Goal: Task Accomplishment & Management: Manage account settings

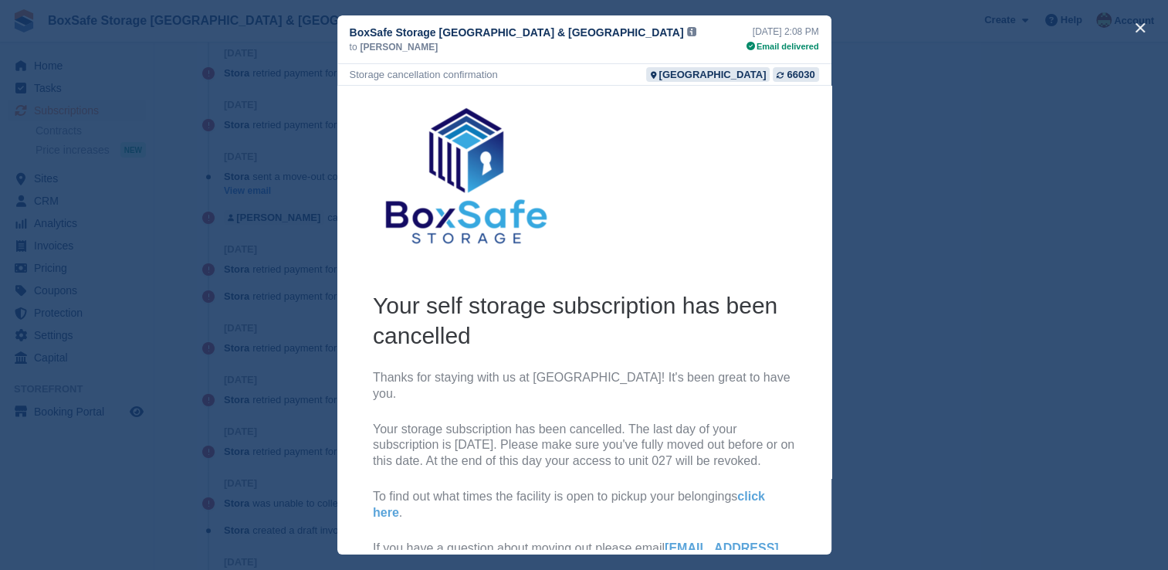
scroll to position [51, 0]
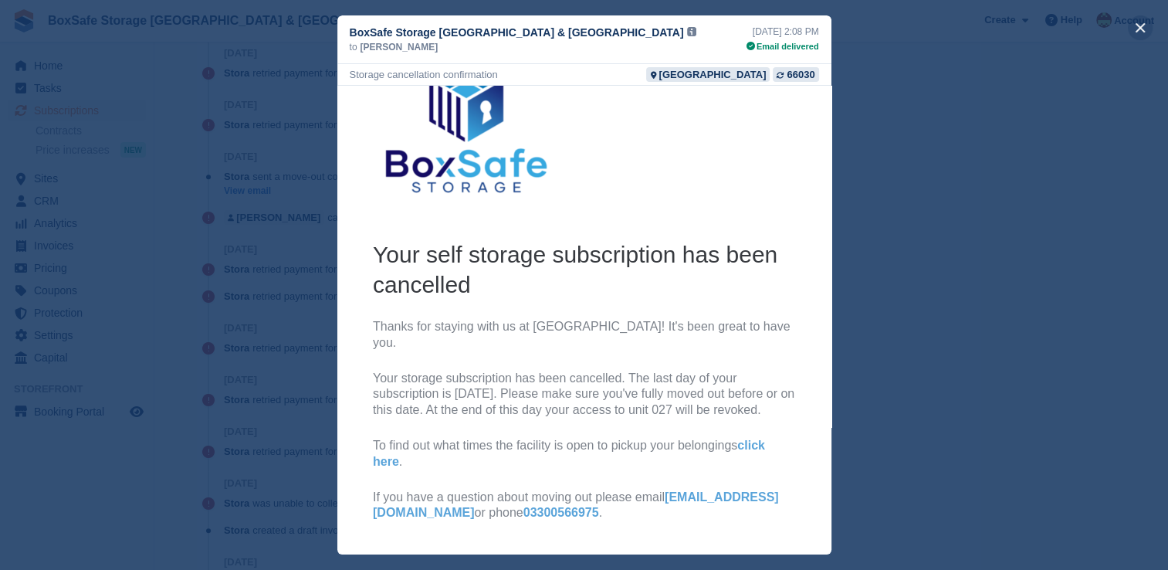
click at [1139, 32] on button "close" at bounding box center [1139, 27] width 25 height 25
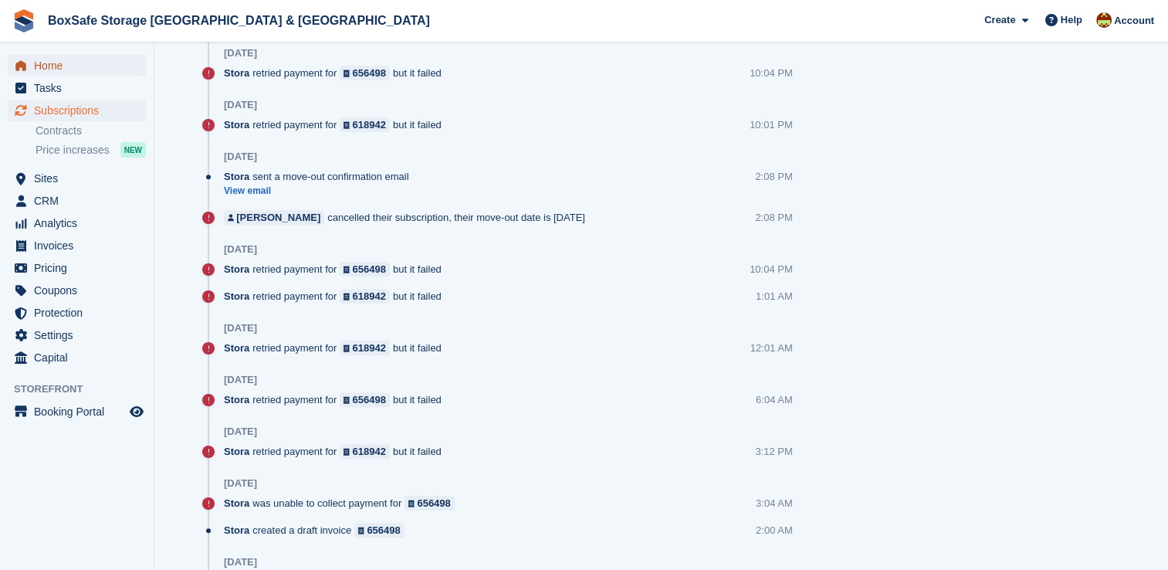
click at [61, 66] on span "Home" at bounding box center [80, 66] width 93 height 22
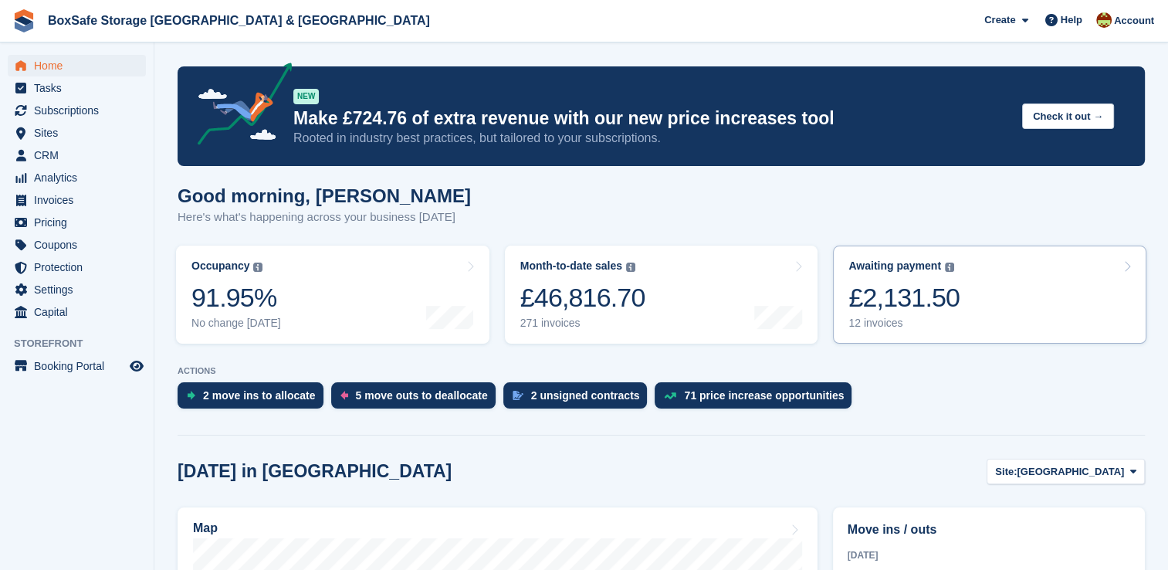
click at [1006, 326] on link "Awaiting payment The total outstanding balance on all open invoices. £2,131.50 …" at bounding box center [989, 294] width 313 height 98
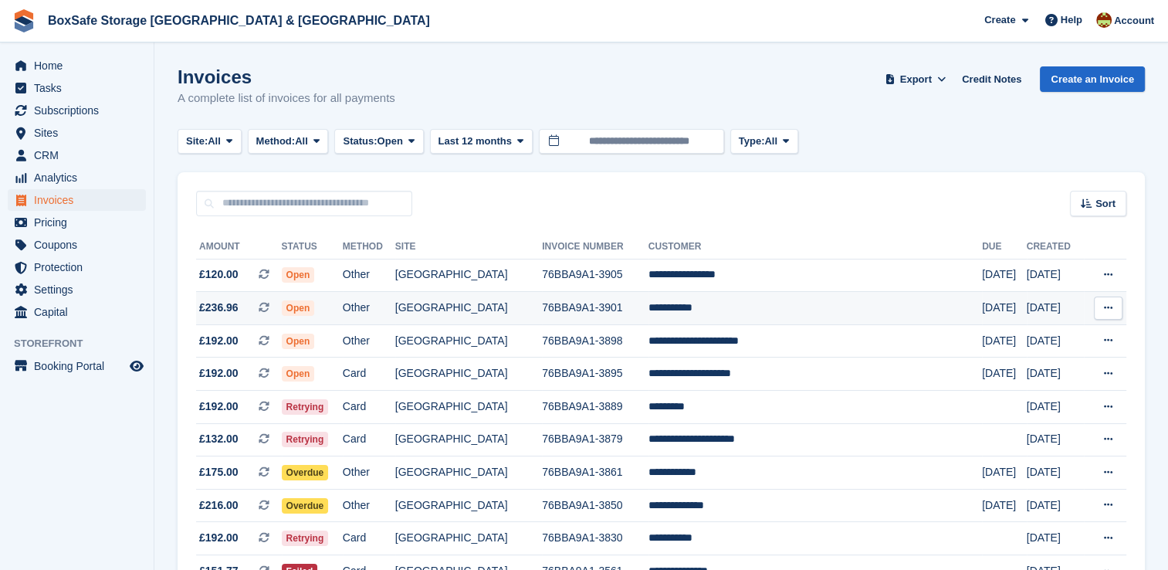
click at [724, 310] on td "**********" at bounding box center [814, 308] width 333 height 33
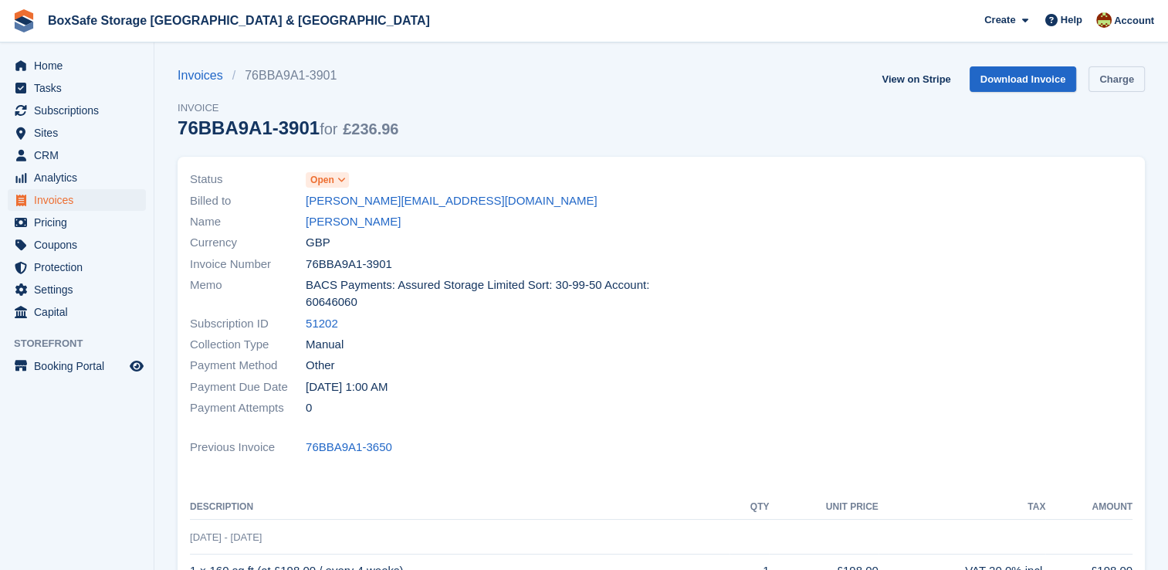
click at [1111, 85] on link "Charge" at bounding box center [1116, 78] width 56 height 25
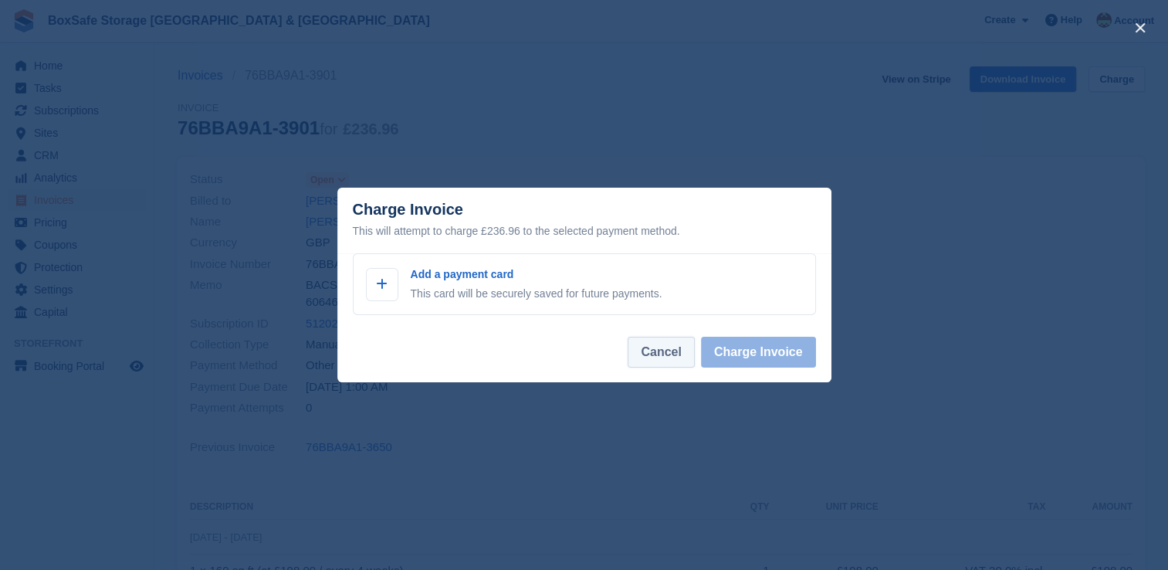
click at [659, 348] on button "Cancel" at bounding box center [660, 351] width 66 height 31
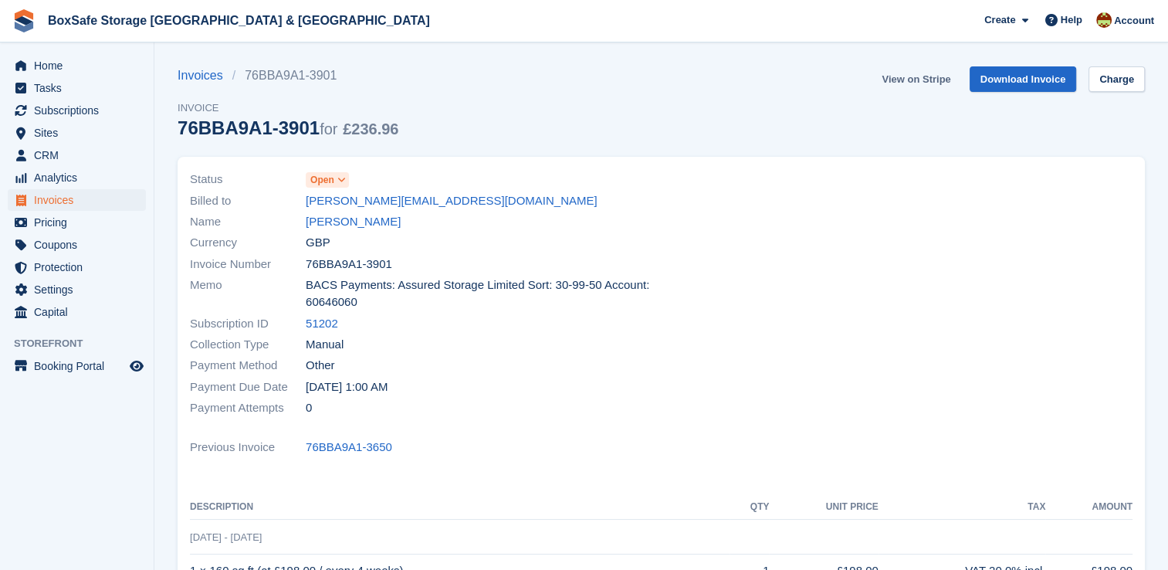
click at [926, 82] on link "View on Stripe" at bounding box center [915, 78] width 81 height 25
click at [21, 66] on icon "menu" at bounding box center [20, 65] width 11 height 10
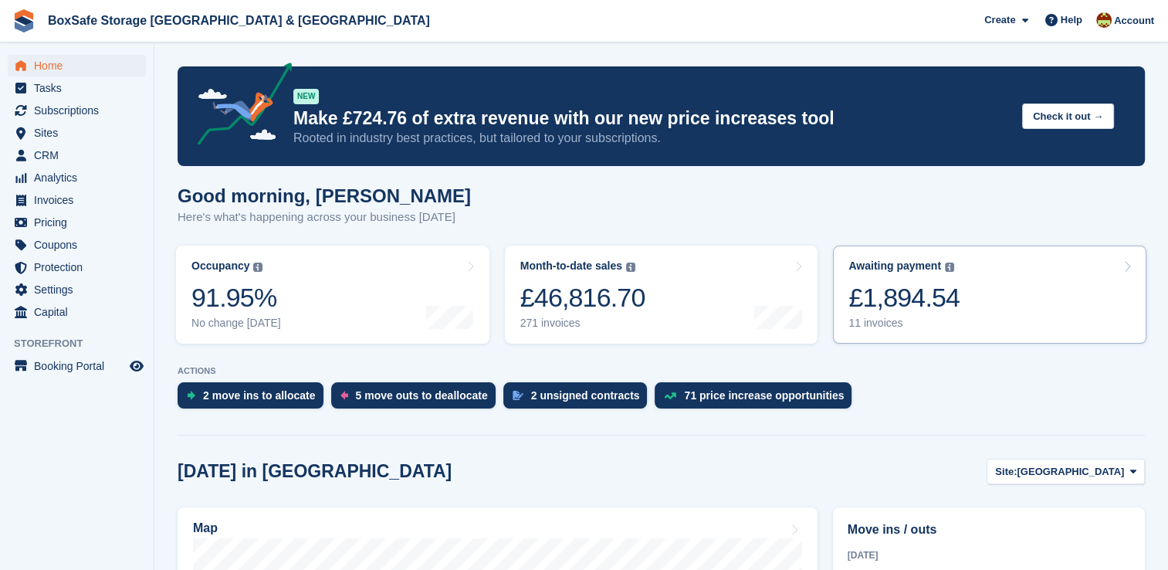
click at [900, 279] on div "Awaiting payment The total outstanding balance on all open invoices. £1,894.54 …" at bounding box center [903, 294] width 111 height 70
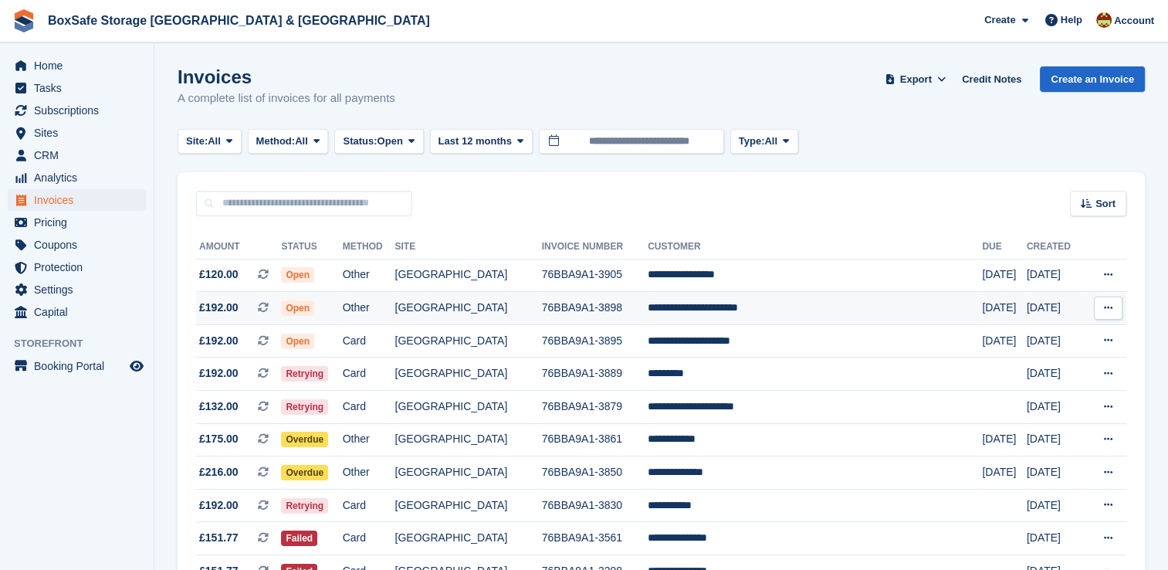
click at [779, 314] on td "**********" at bounding box center [814, 308] width 334 height 33
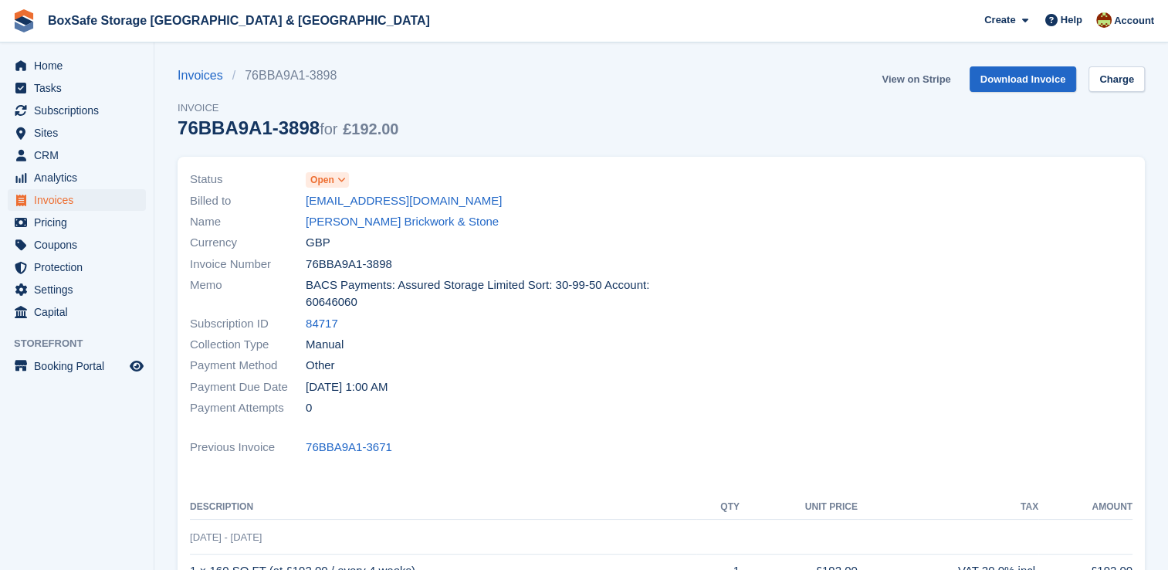
click at [911, 85] on link "View on Stripe" at bounding box center [915, 78] width 81 height 25
click at [83, 69] on span "Home" at bounding box center [80, 66] width 93 height 22
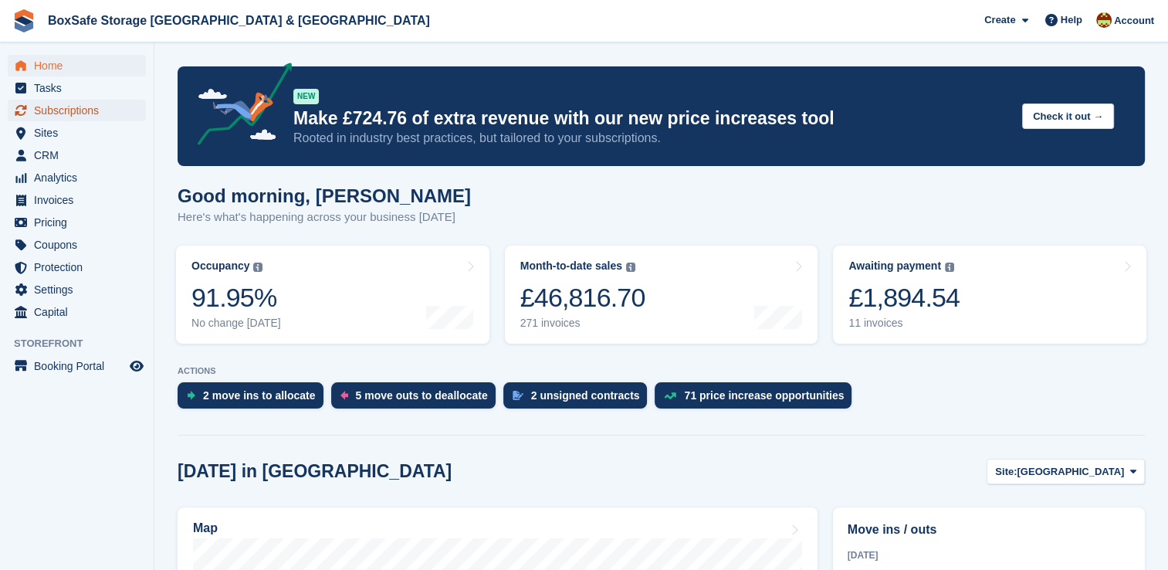
click at [96, 103] on span "Subscriptions" at bounding box center [80, 111] width 93 height 22
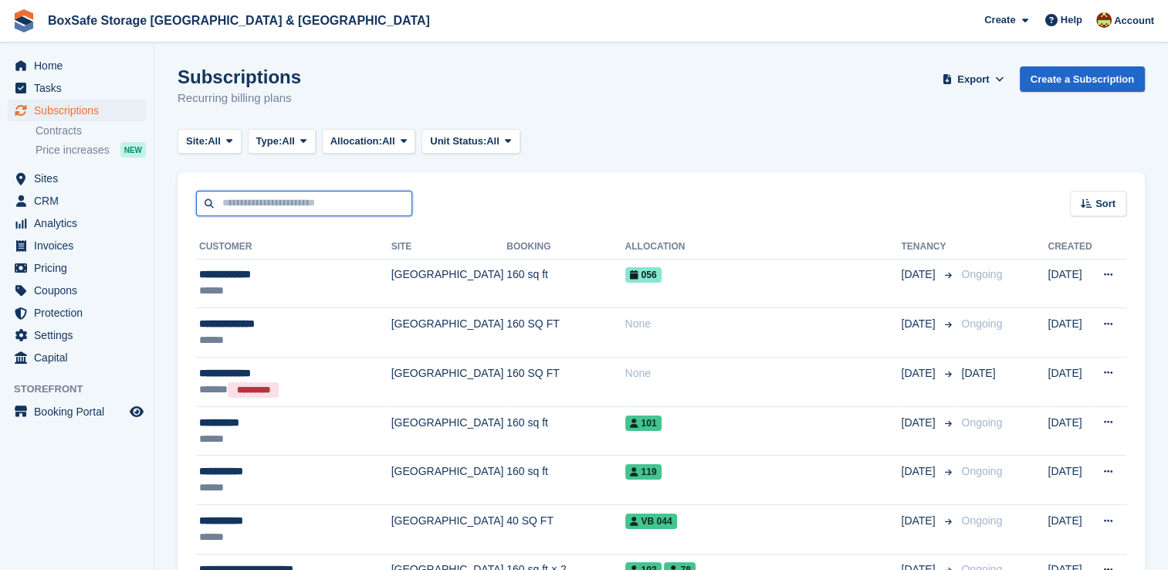
click at [233, 202] on input "text" at bounding box center [304, 203] width 216 height 25
type input "*****"
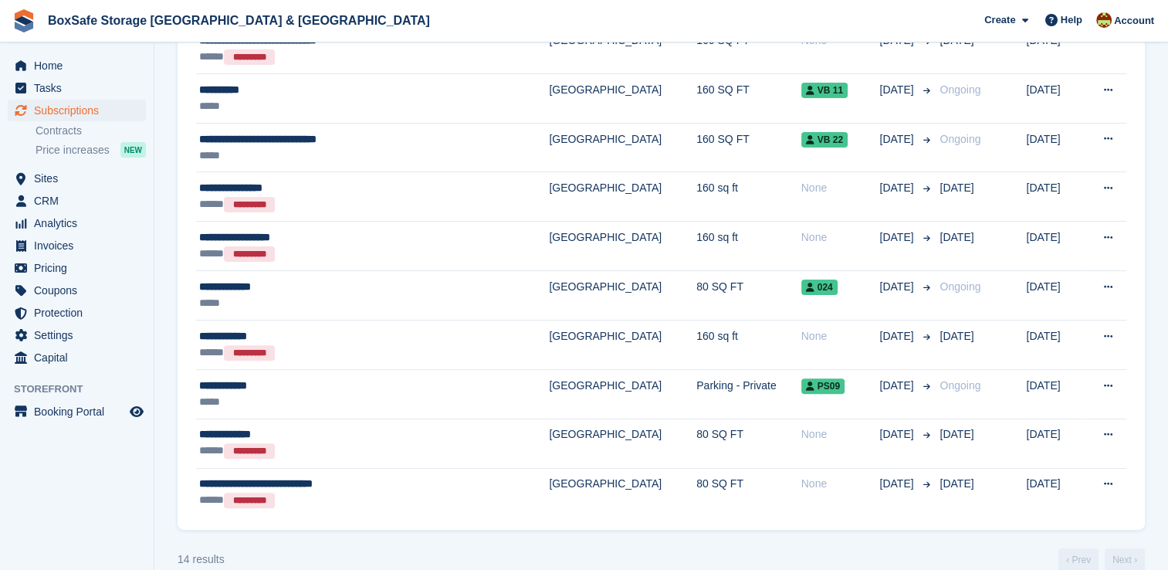
scroll to position [453, 0]
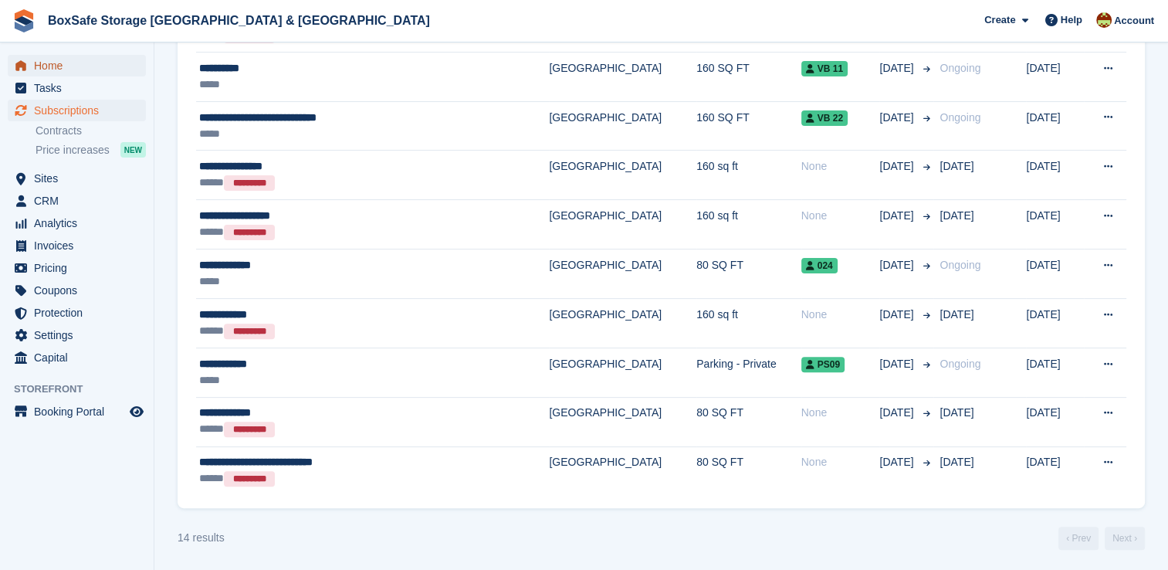
click at [41, 69] on span "Home" at bounding box center [80, 66] width 93 height 22
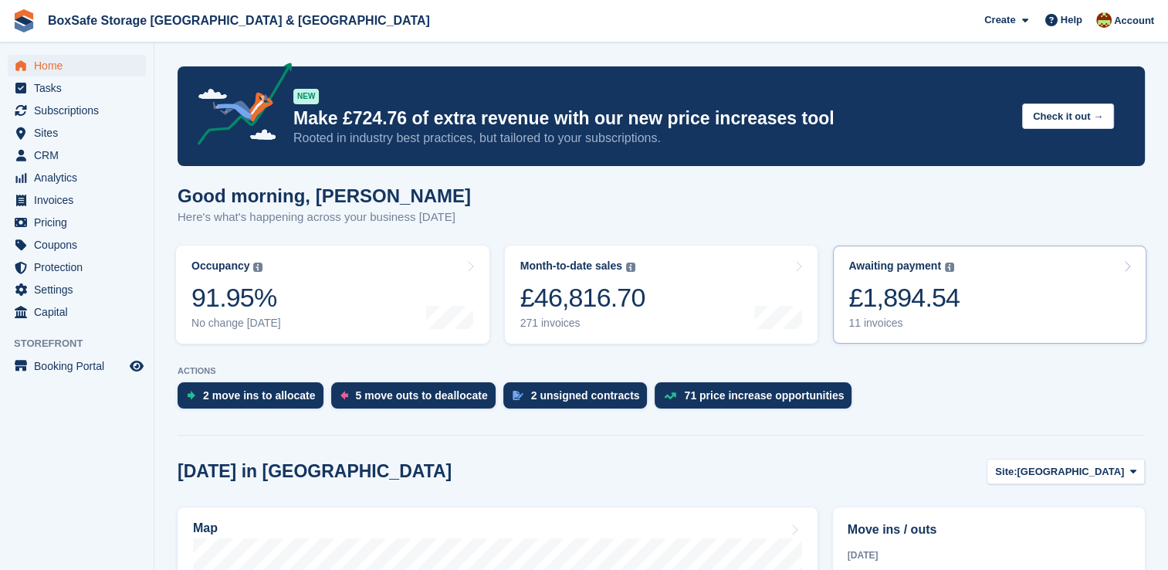
click at [901, 299] on div "£1,894.54" at bounding box center [903, 298] width 111 height 32
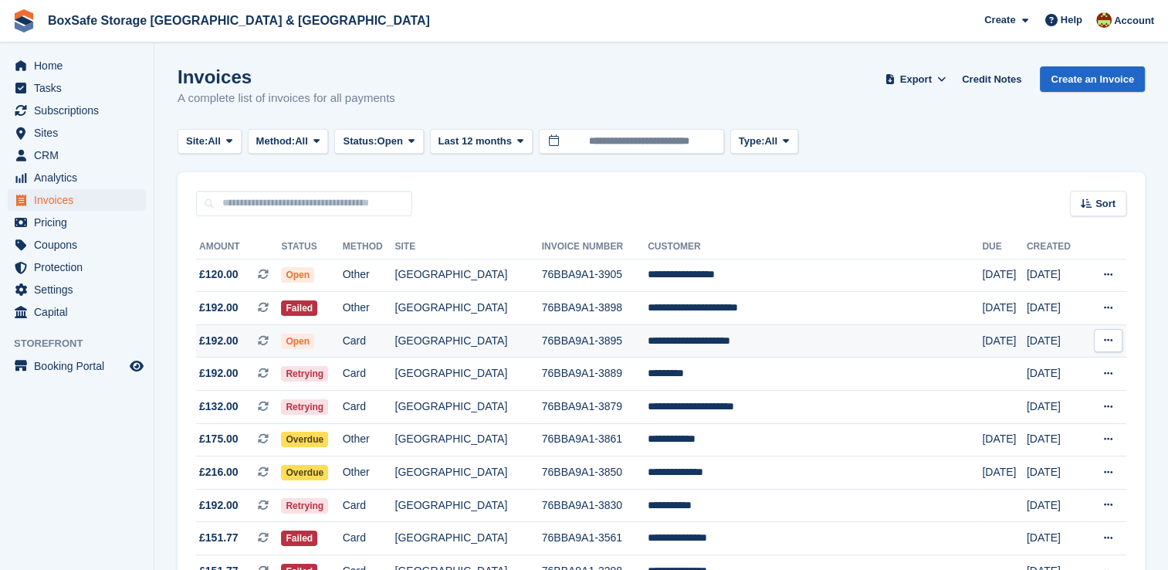
click at [785, 337] on td "**********" at bounding box center [814, 340] width 334 height 33
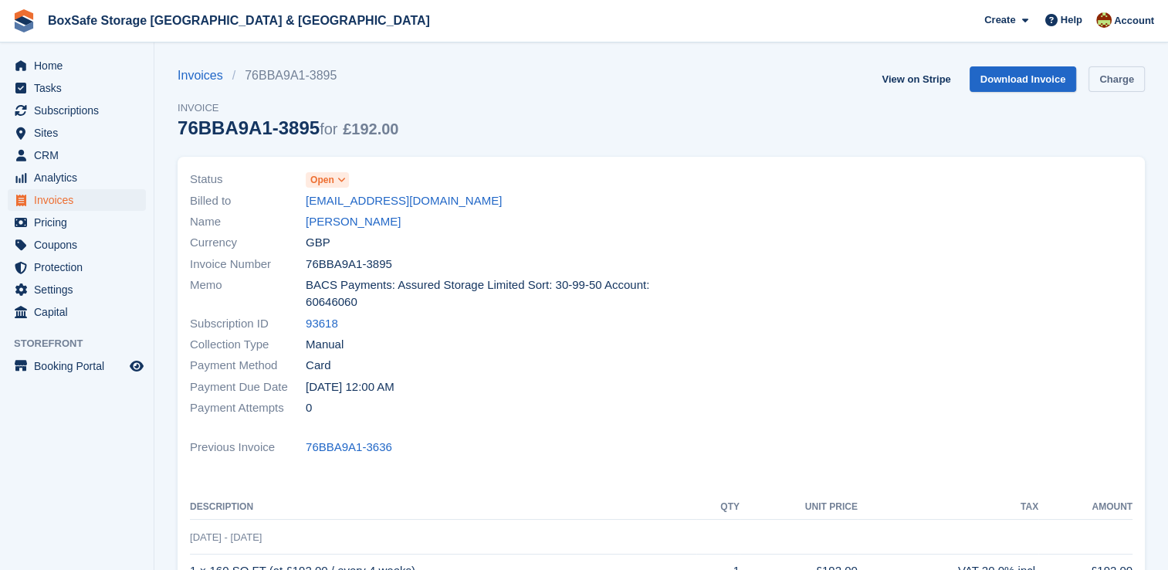
click at [1134, 73] on link "Charge" at bounding box center [1116, 78] width 56 height 25
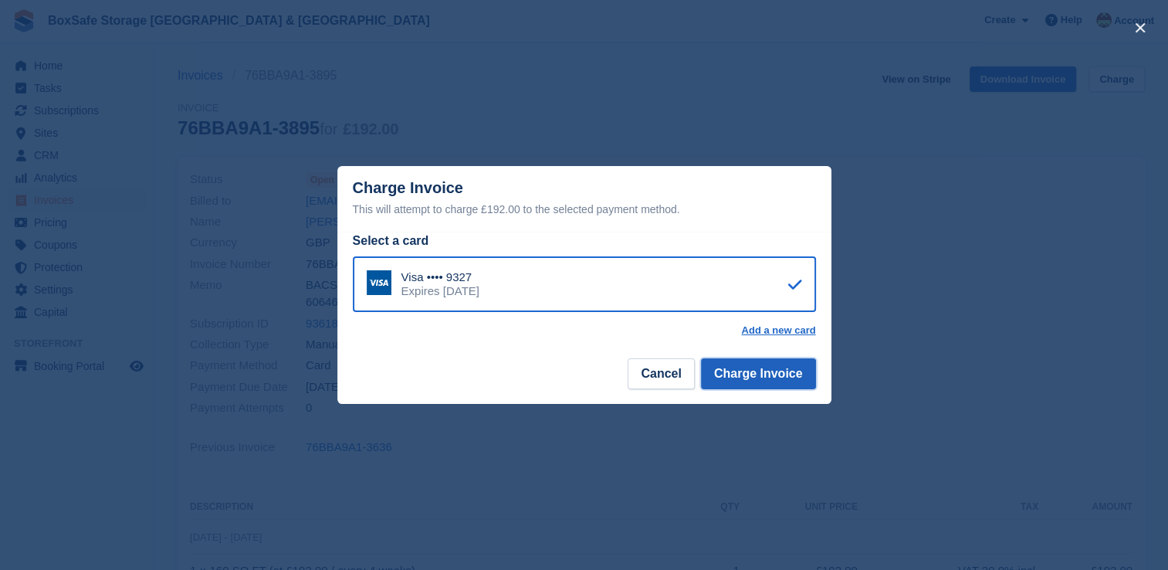
click at [732, 384] on button "Charge Invoice" at bounding box center [758, 373] width 115 height 31
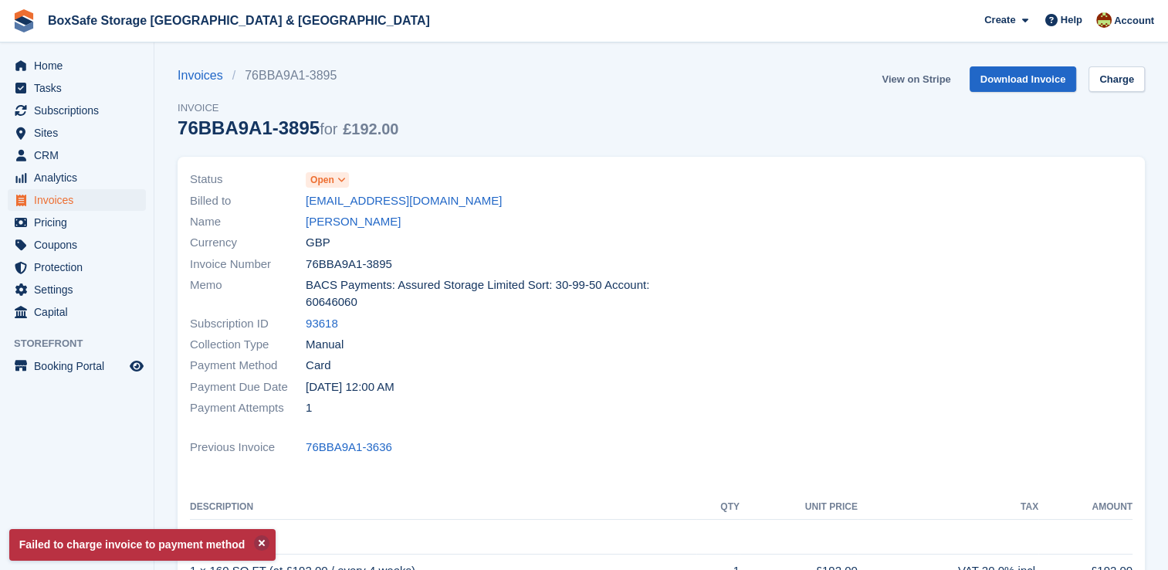
click at [927, 82] on link "View on Stripe" at bounding box center [915, 78] width 81 height 25
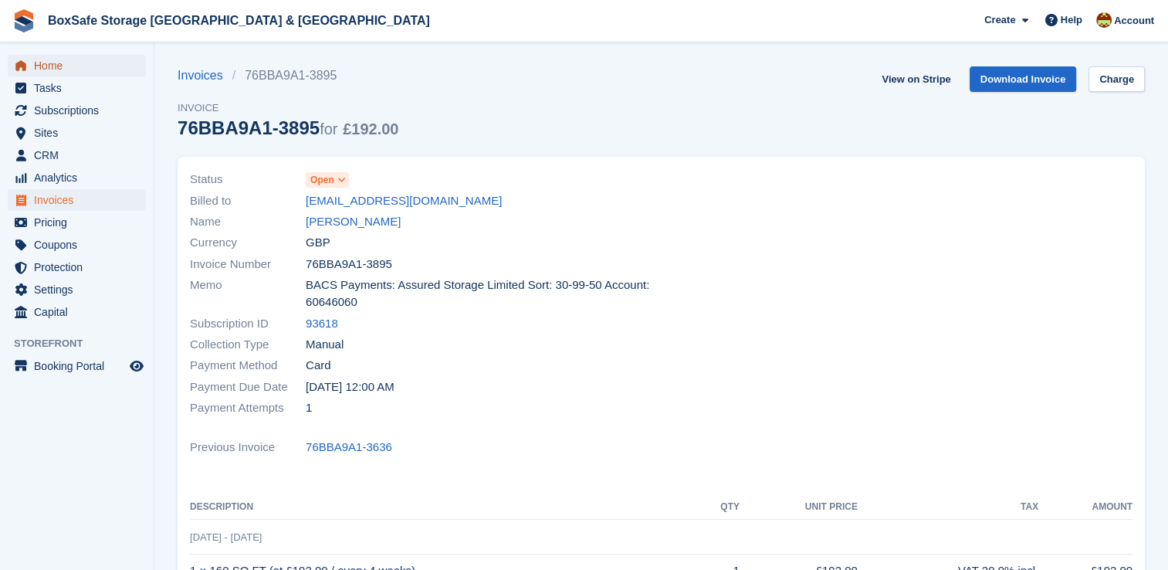
click at [66, 69] on span "Home" at bounding box center [80, 66] width 93 height 22
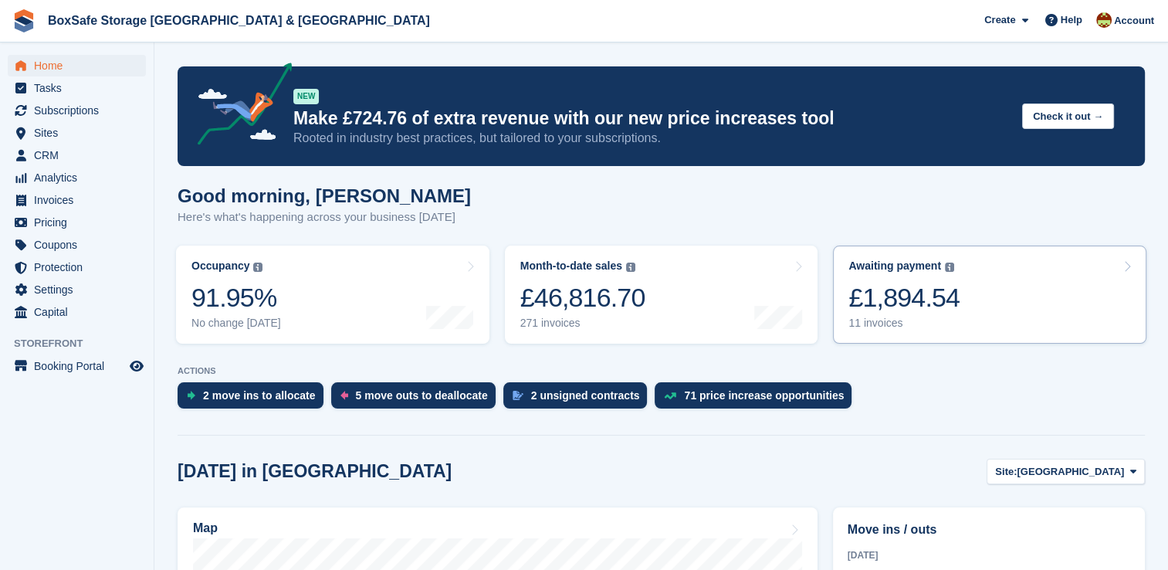
click at [952, 293] on link "Awaiting payment The total outstanding balance on all open invoices. £1,894.54 …" at bounding box center [989, 294] width 313 height 98
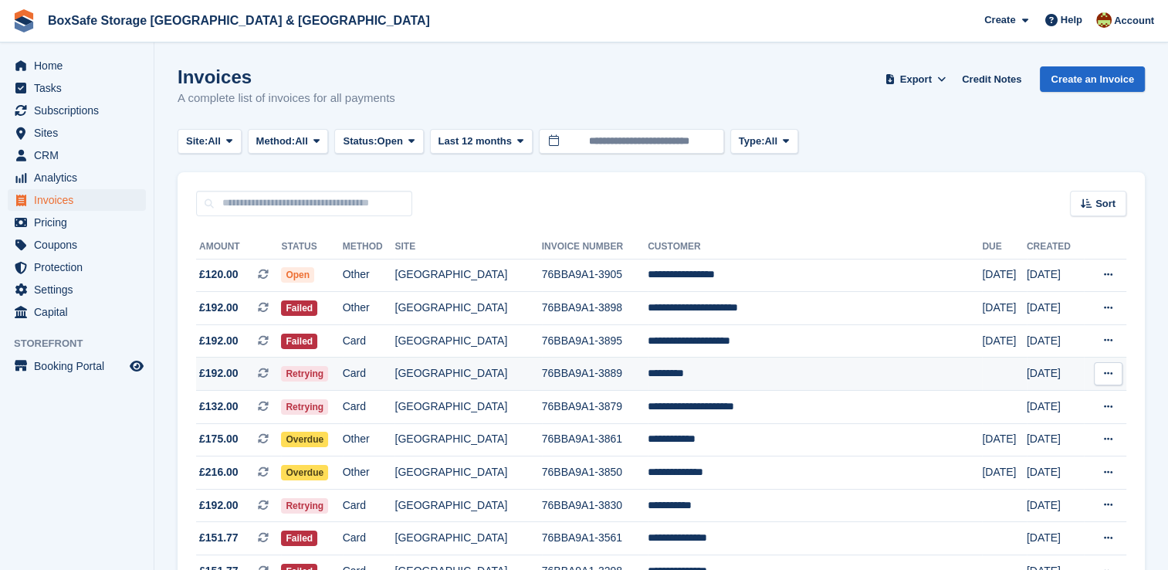
click at [775, 370] on td "*********" at bounding box center [814, 373] width 334 height 33
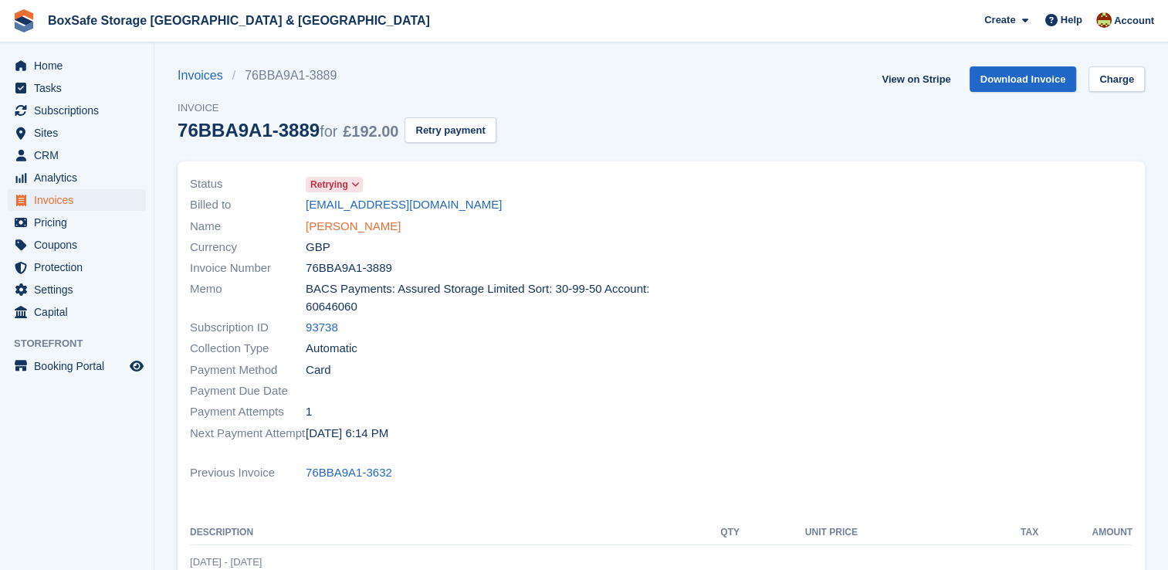
click at [342, 225] on link "[PERSON_NAME]" at bounding box center [353, 227] width 95 height 18
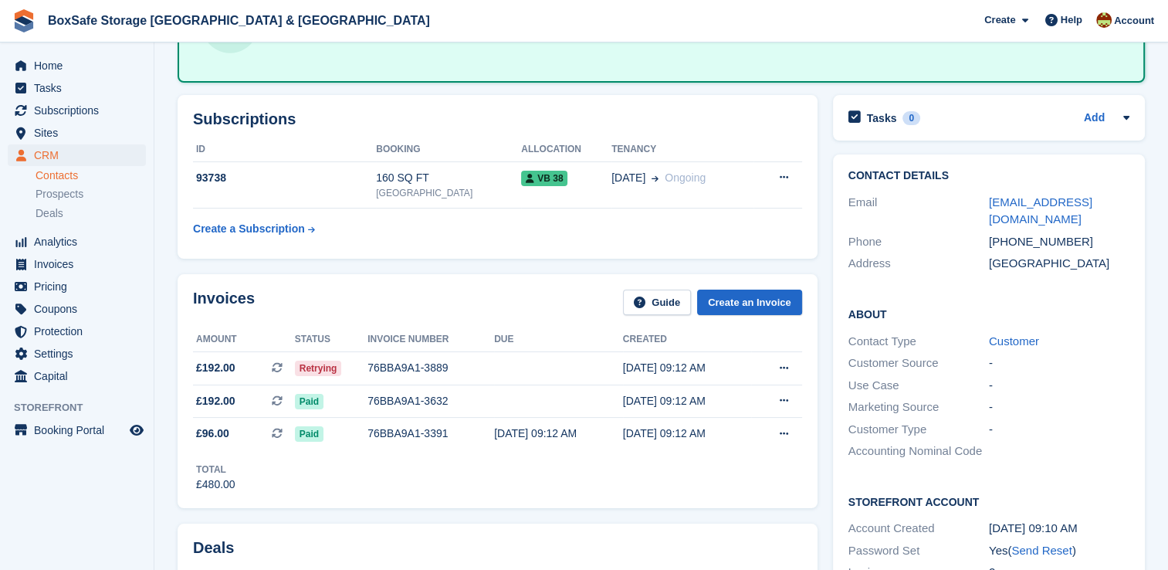
scroll to position [168, 0]
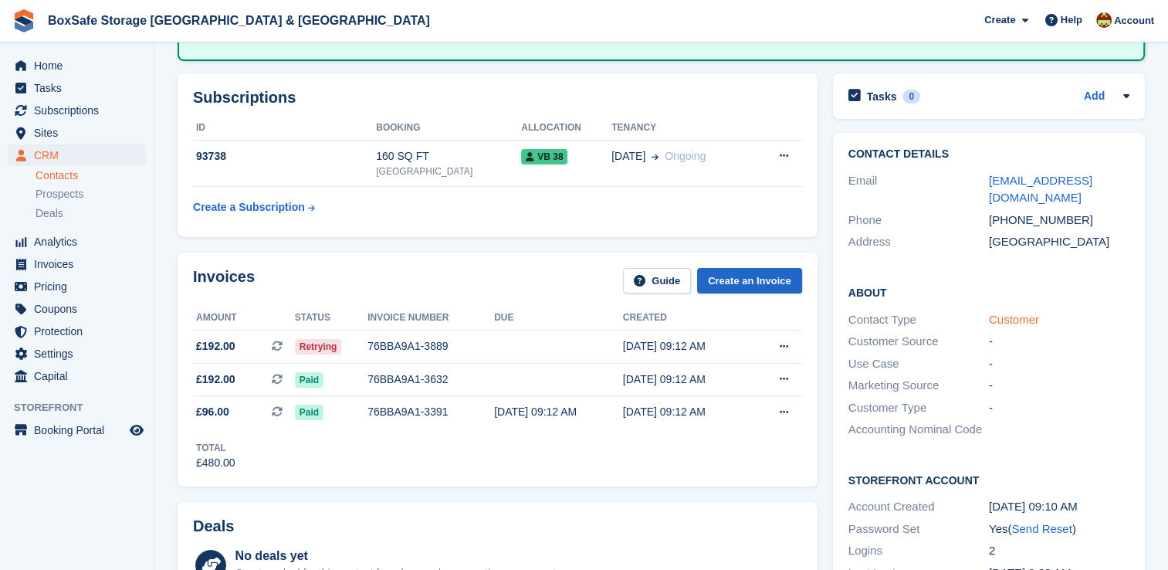
click at [1012, 316] on link "Customer" at bounding box center [1014, 319] width 50 height 13
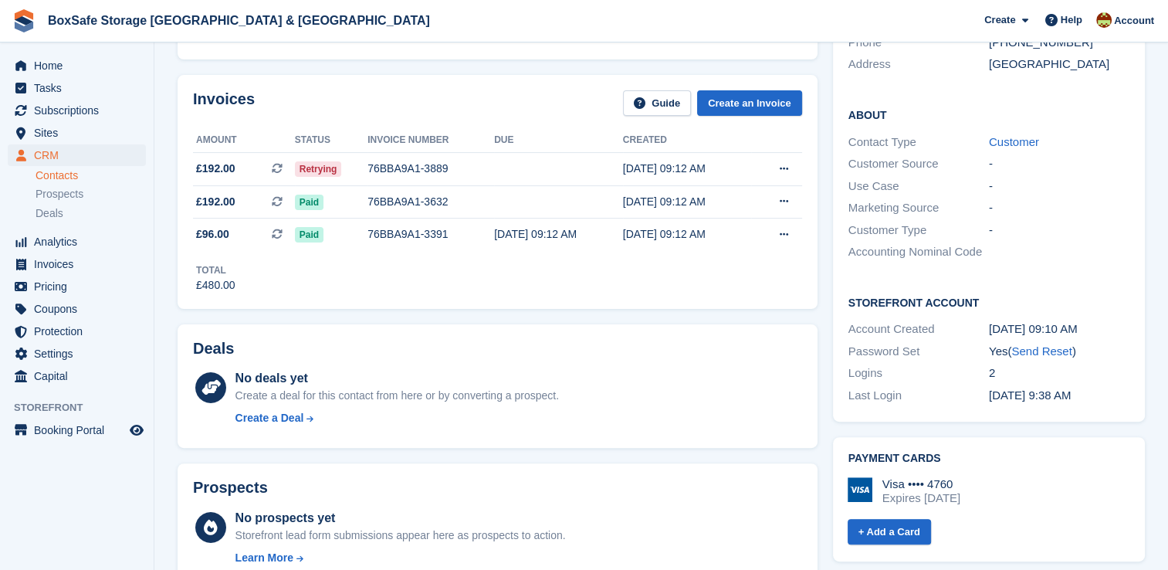
scroll to position [76, 0]
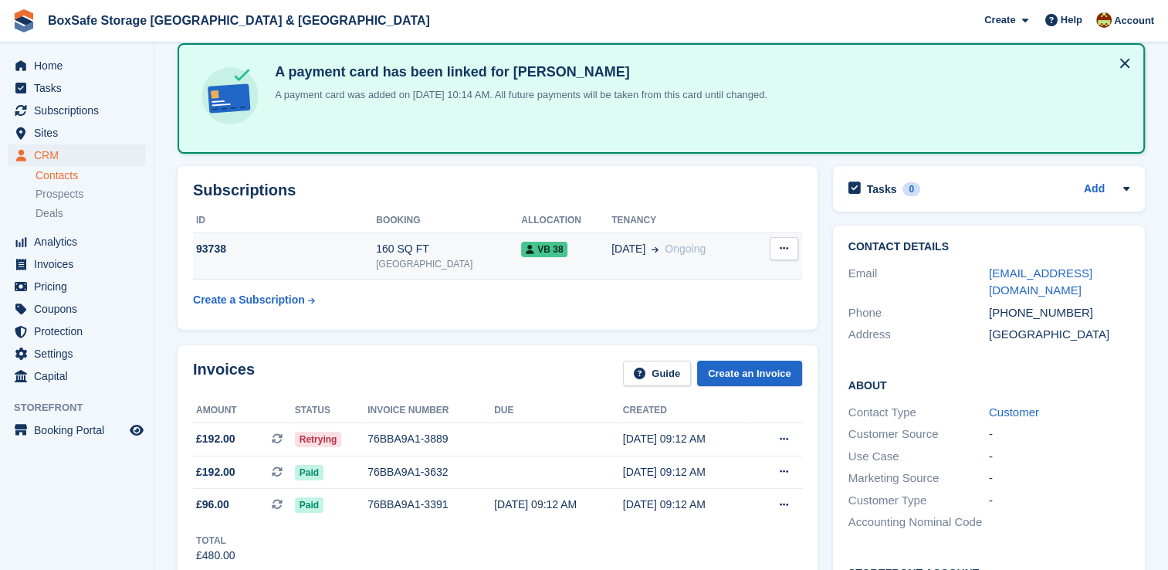
click at [454, 244] on div "160 SQ FT" at bounding box center [448, 249] width 145 height 16
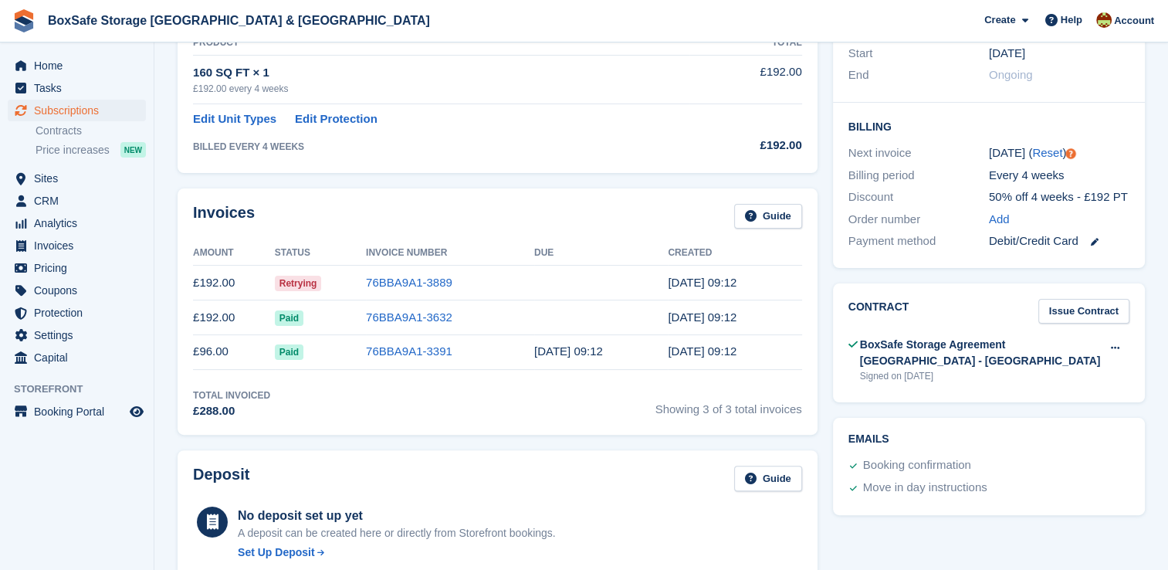
scroll to position [319, 0]
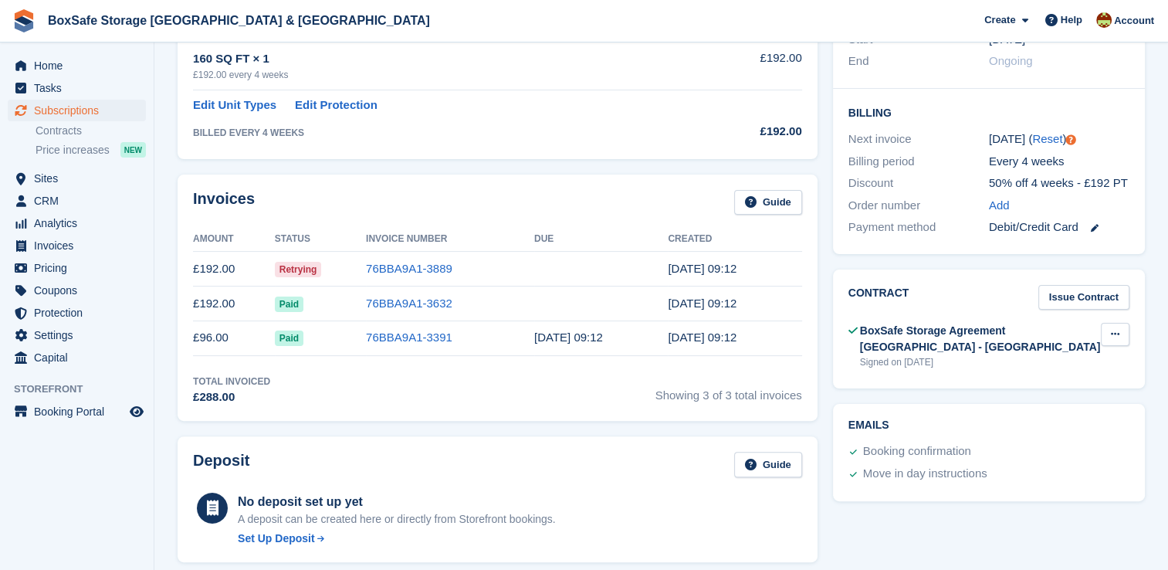
click at [1114, 333] on icon at bounding box center [1114, 334] width 8 height 10
click at [1040, 387] on p "Download" at bounding box center [1055, 384] width 134 height 20
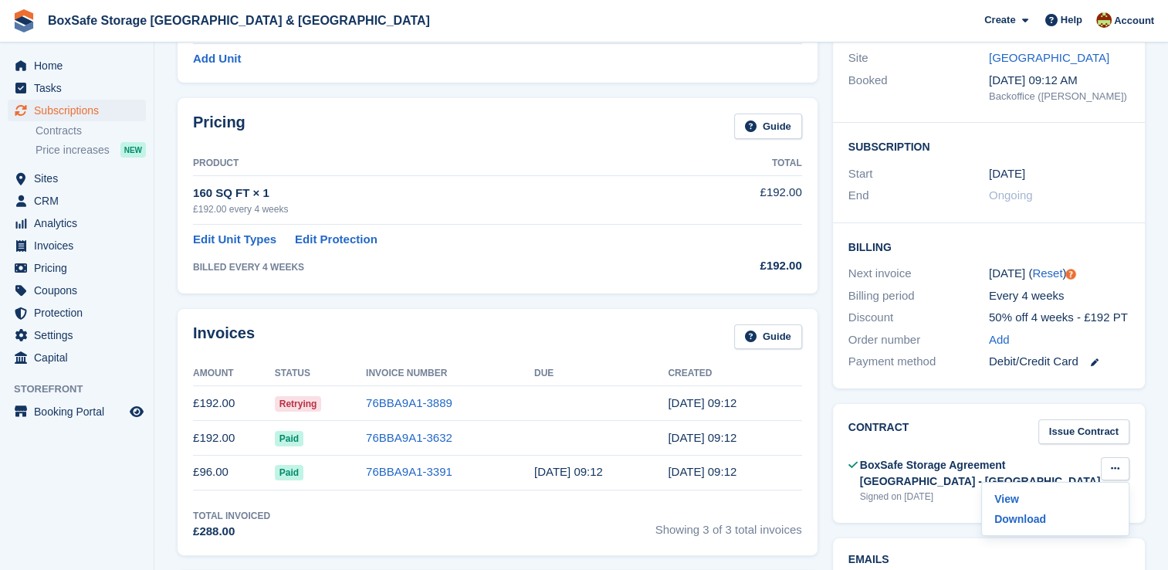
scroll to position [0, 0]
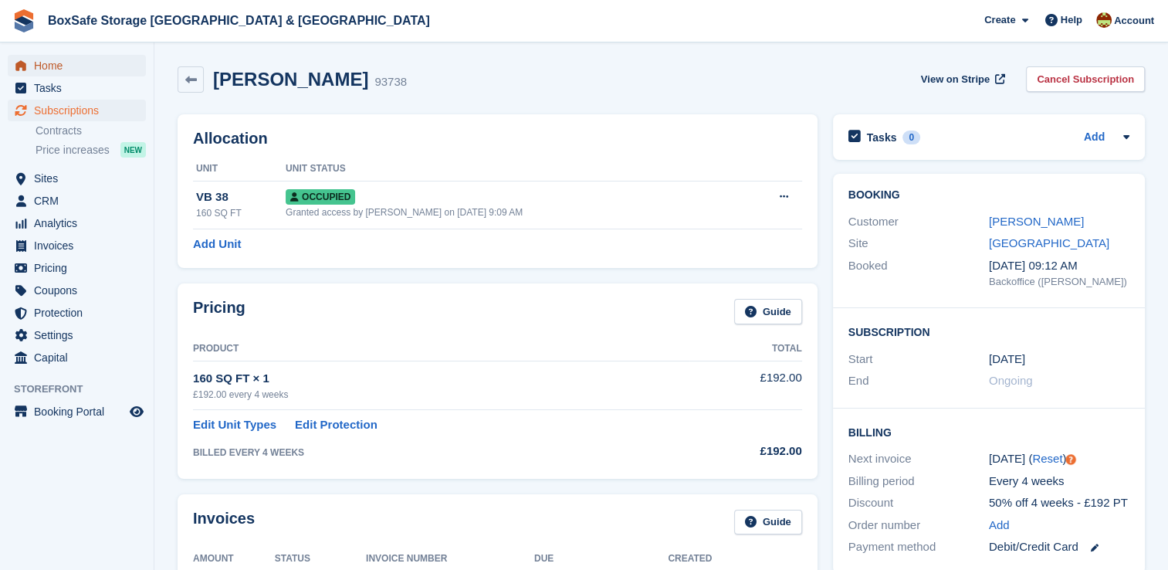
click at [71, 57] on span "Home" at bounding box center [80, 66] width 93 height 22
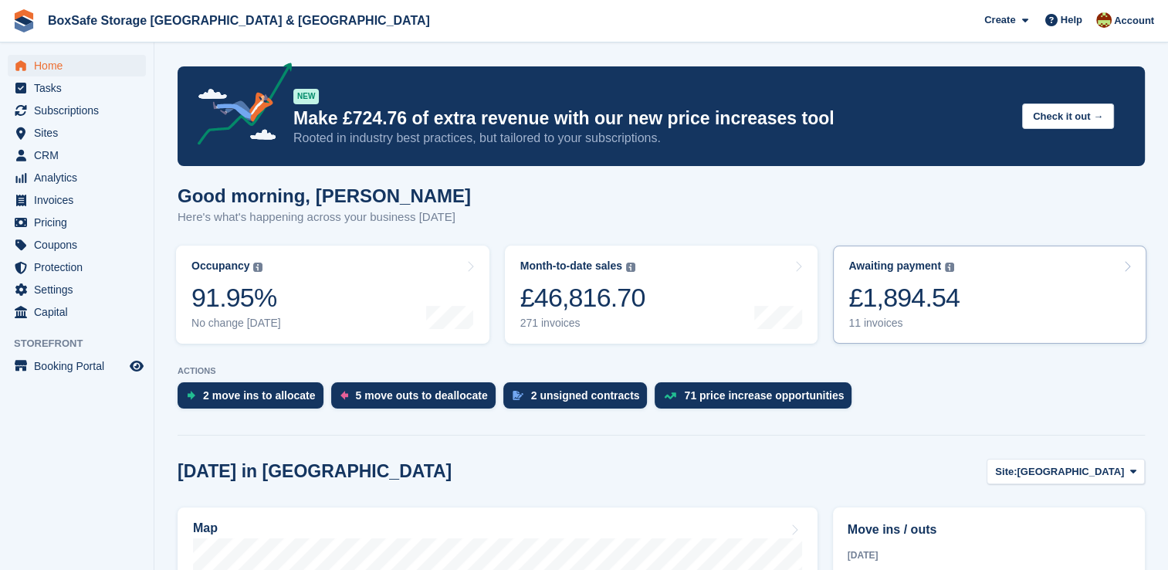
click at [1068, 289] on link "Awaiting payment The total outstanding balance on all open invoices. £1,894.54 …" at bounding box center [989, 294] width 313 height 98
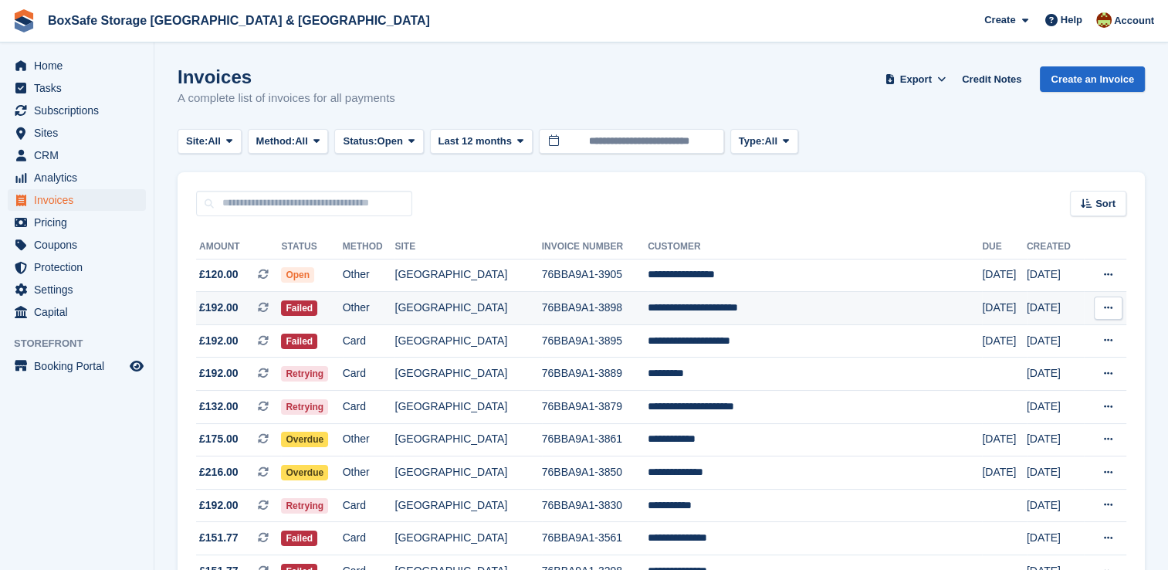
click at [917, 315] on td "**********" at bounding box center [814, 308] width 334 height 33
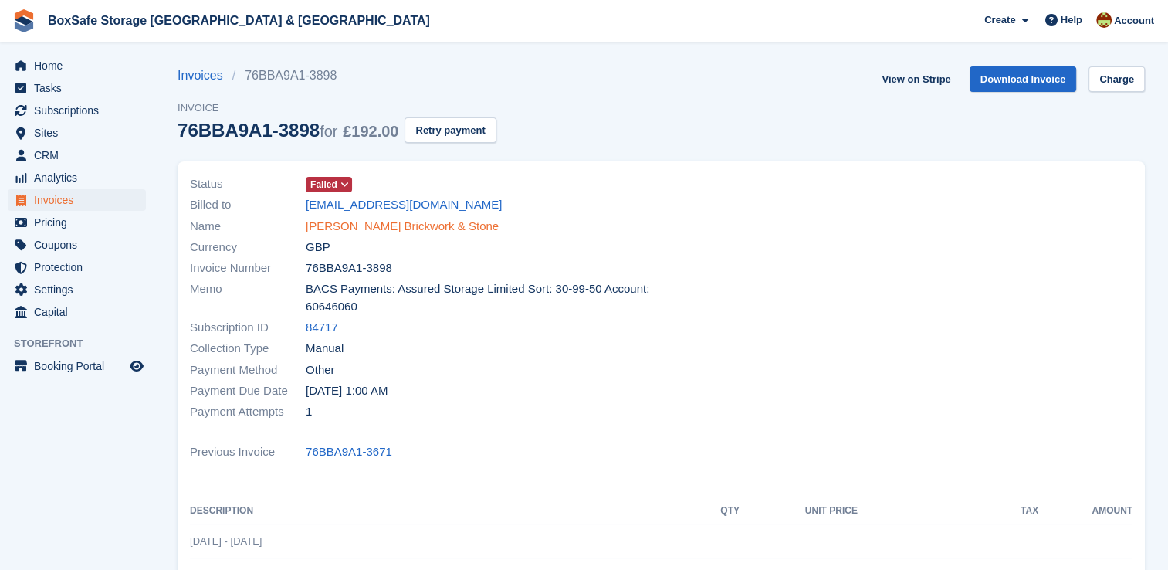
click at [395, 227] on link "[PERSON_NAME] Brickwork & Stone" at bounding box center [402, 227] width 193 height 18
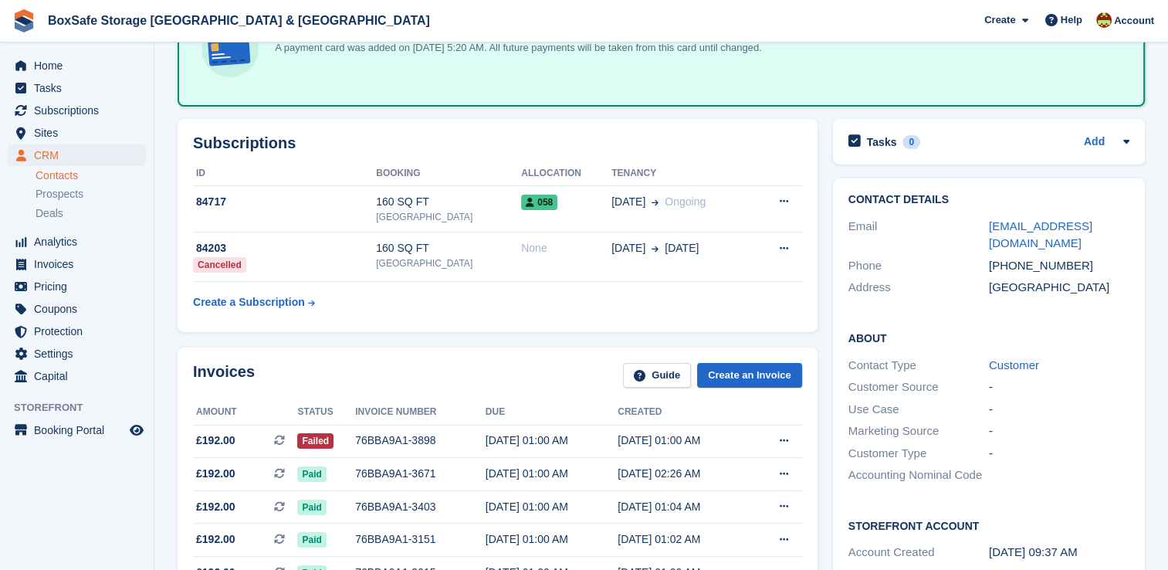
scroll to position [161, 0]
